Goal: Navigation & Orientation: Find specific page/section

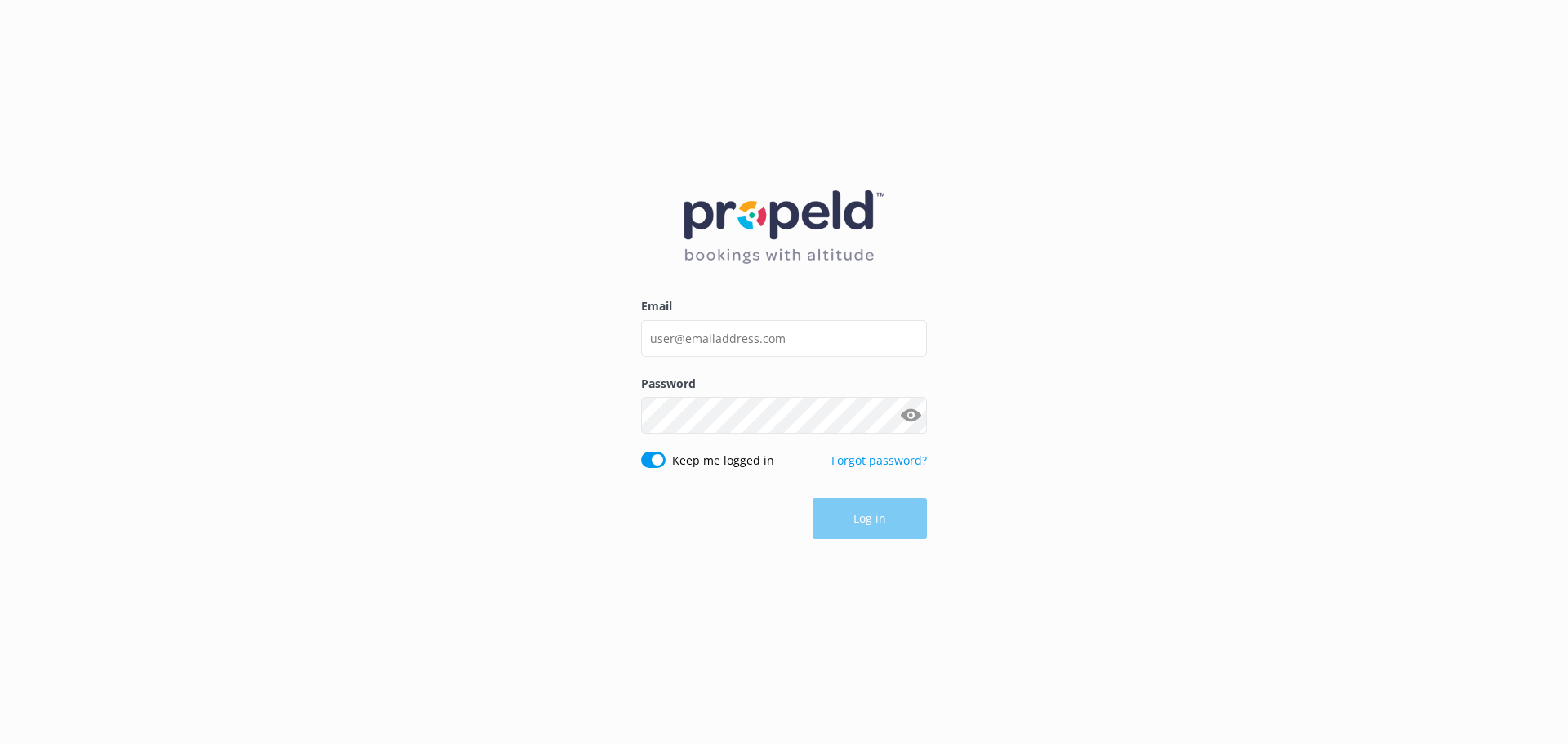
type input "[EMAIL_ADDRESS][DOMAIN_NAME]"
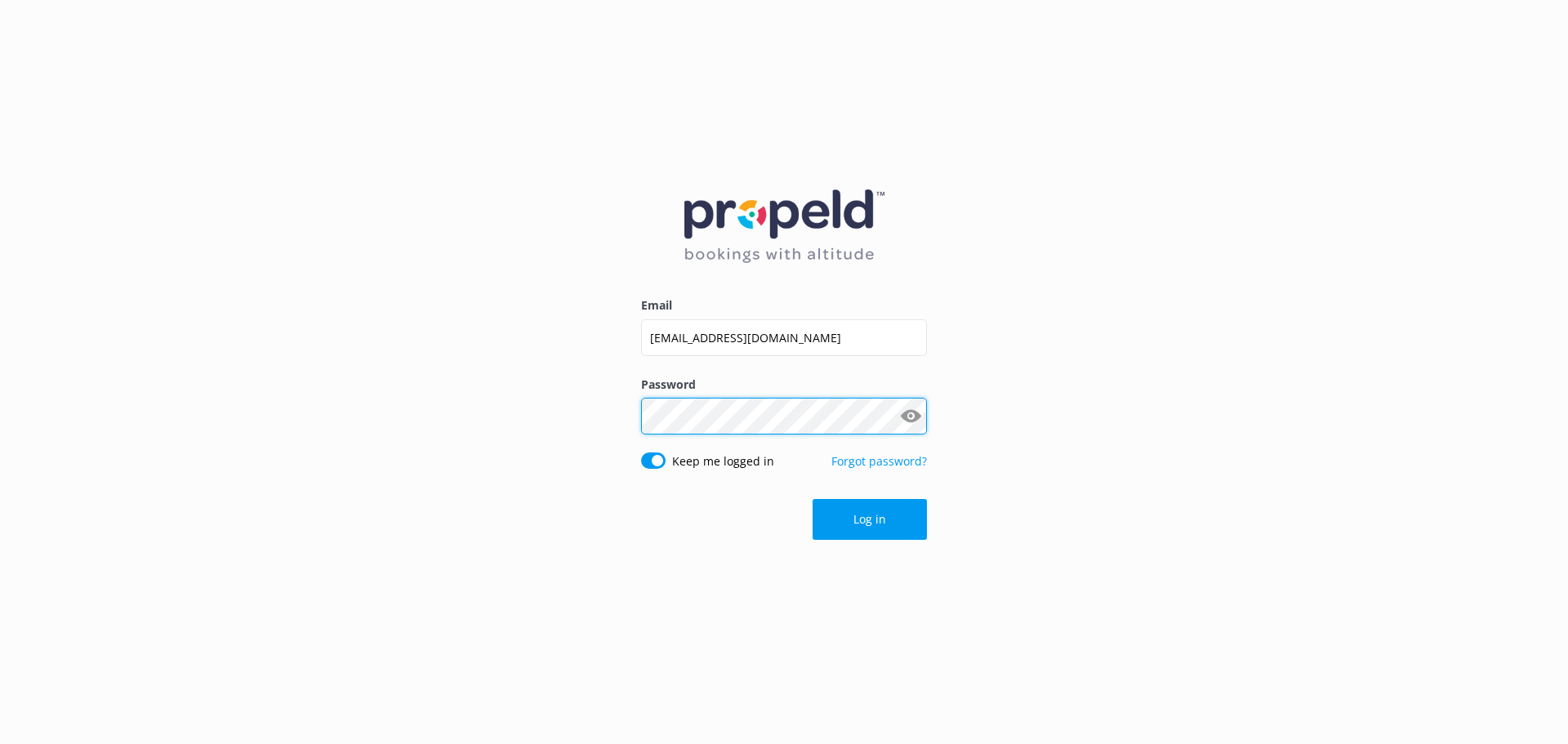
click button "Log in" at bounding box center [869, 519] width 114 height 41
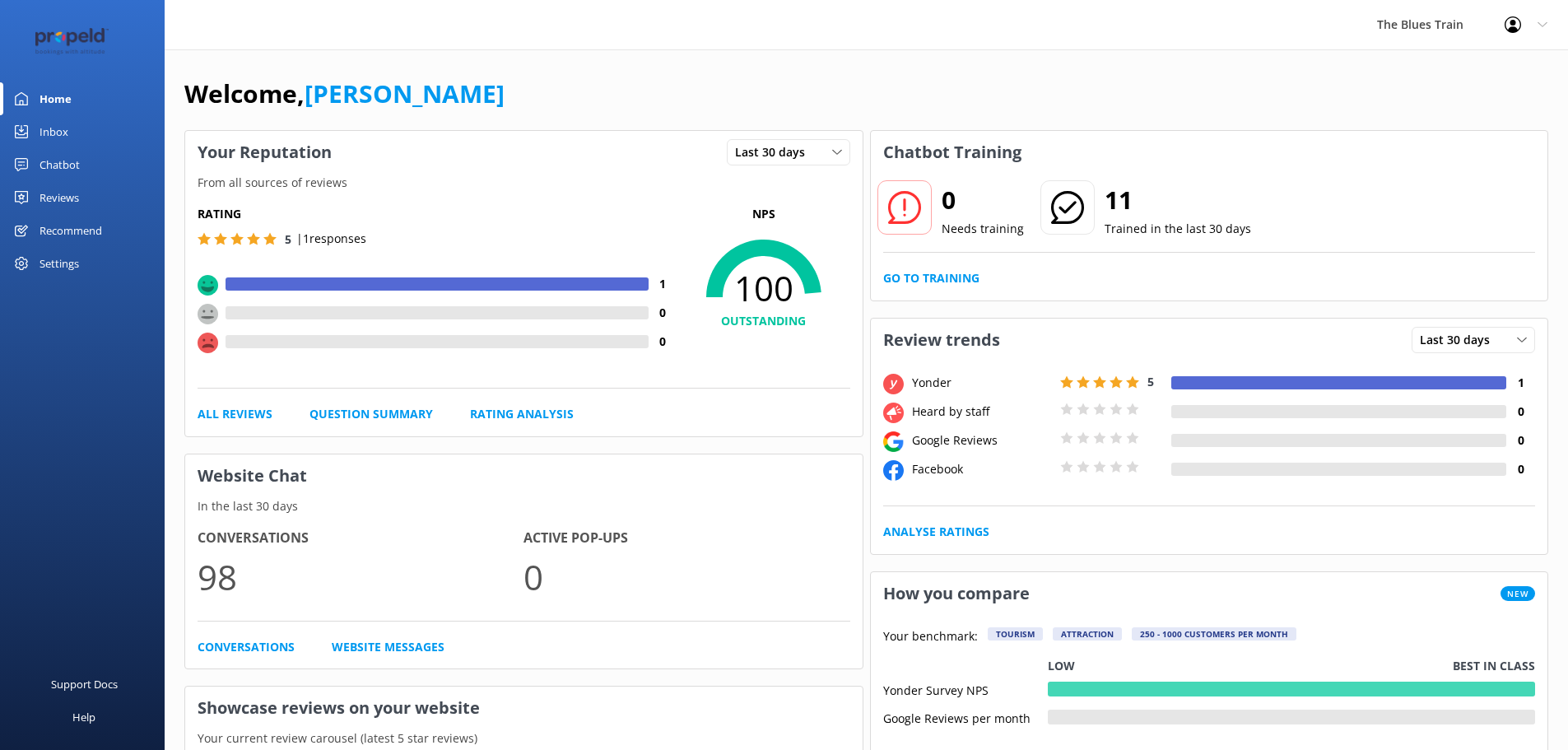
click at [107, 100] on link "Home" at bounding box center [82, 98] width 165 height 33
click at [116, 122] on link "Inbox" at bounding box center [82, 132] width 165 height 33
